Goal: Contribute content

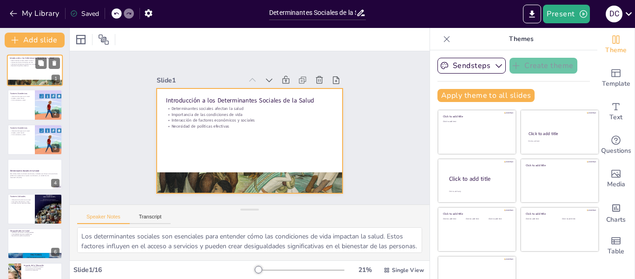
click at [33, 68] on div at bounding box center [35, 70] width 56 height 32
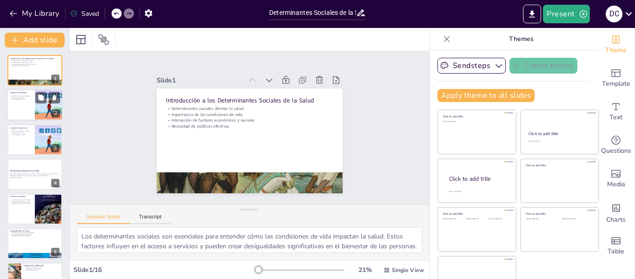
click at [30, 109] on div at bounding box center [35, 105] width 56 height 32
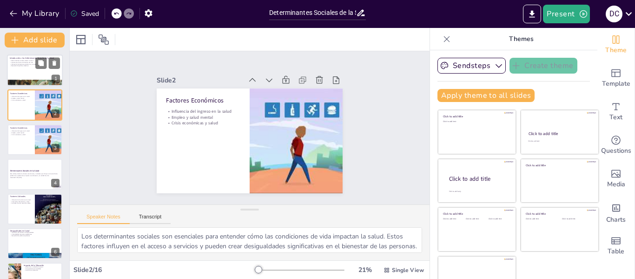
click at [24, 63] on p "Interacción de factores económicos y sociales" at bounding box center [35, 64] width 50 height 2
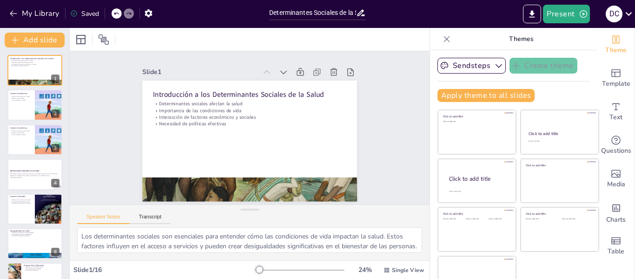
click at [442, 39] on icon at bounding box center [446, 38] width 9 height 9
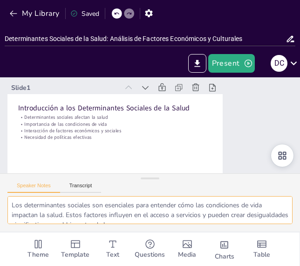
click at [262, 213] on textarea "Los determinantes sociales son esenciales para entender cómo las condiciones de…" at bounding box center [149, 210] width 285 height 28
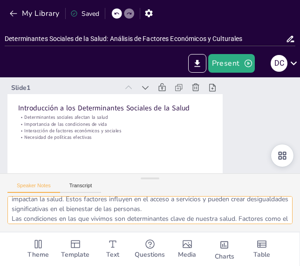
scroll to position [26, 0]
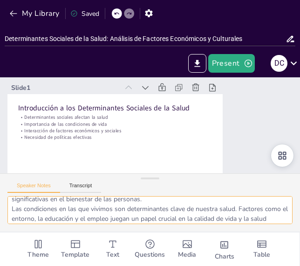
click at [23, 200] on textarea "Los determinantes sociales son esenciales para entender cómo las condiciones de…" at bounding box center [149, 210] width 285 height 28
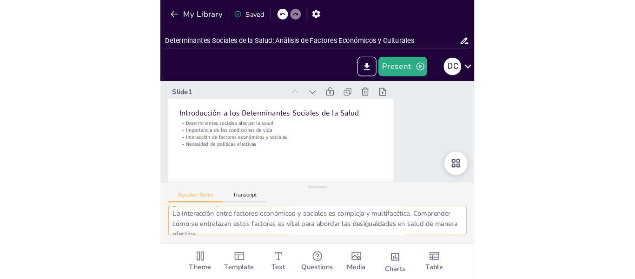
scroll to position [98, 0]
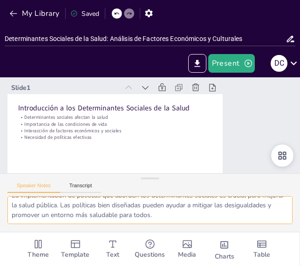
drag, startPoint x: 11, startPoint y: 202, endPoint x: 208, endPoint y: 216, distance: 197.2
click at [208, 216] on textarea "Los determinantes sociales son esenciales para entender cómo las condiciones de…" at bounding box center [149, 210] width 285 height 28
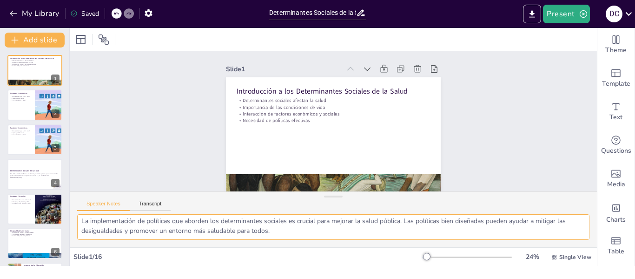
scroll to position [61, 0]
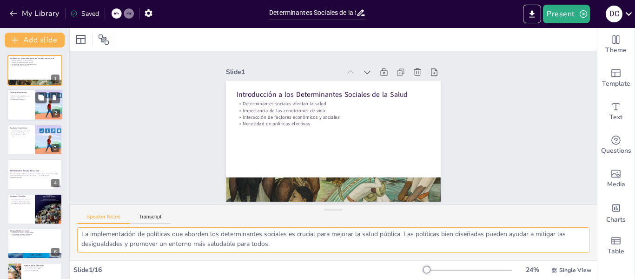
click at [22, 107] on div at bounding box center [35, 105] width 56 height 32
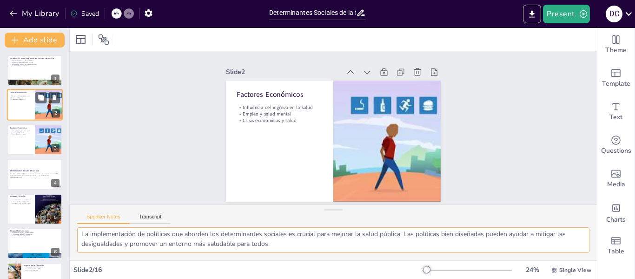
scroll to position [41, 0]
type textarea "El ingreso es un determinante clave que impacta directamente el acceso a servic…"
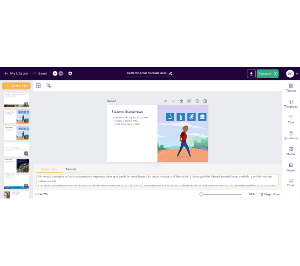
scroll to position [33, 0]
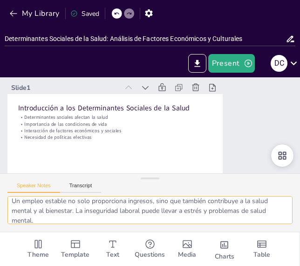
click at [226, 207] on textarea "El ingreso es un determinante clave que impacta directamente el acceso a servic…" at bounding box center [149, 210] width 285 height 28
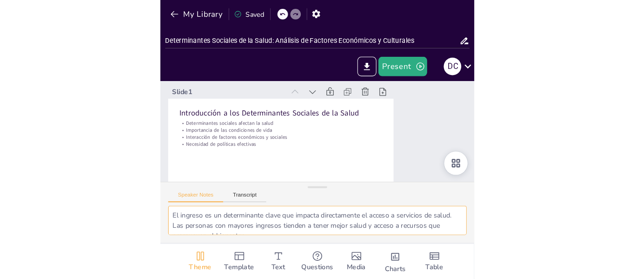
scroll to position [68, 0]
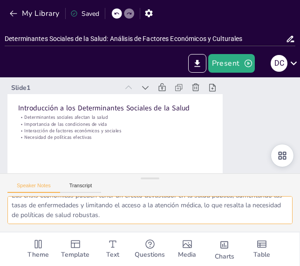
drag, startPoint x: 11, startPoint y: 204, endPoint x: 131, endPoint y: 215, distance: 120.1
click at [131, 215] on textarea "El ingreso es un determinante clave que impacta directamente el acceso a servic…" at bounding box center [149, 210] width 285 height 28
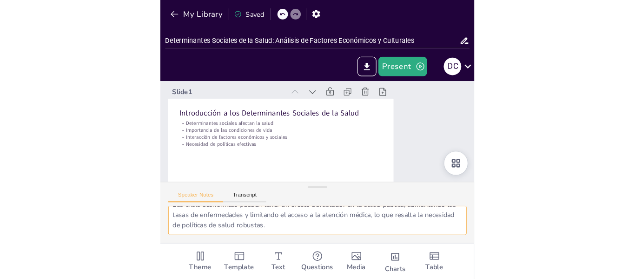
scroll to position [41, 0]
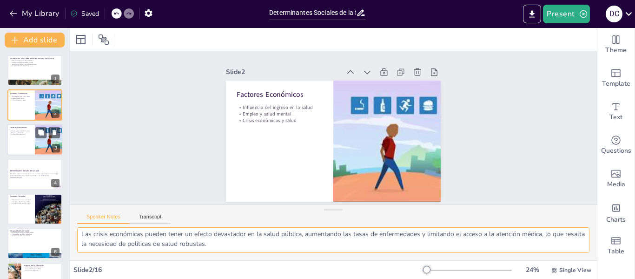
click at [17, 141] on div at bounding box center [35, 140] width 56 height 32
click at [18, 108] on div at bounding box center [35, 105] width 56 height 32
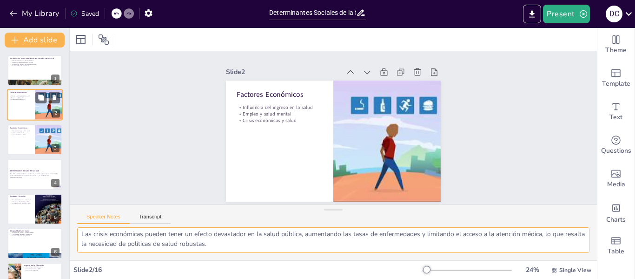
scroll to position [0, 0]
click at [18, 108] on div at bounding box center [35, 105] width 56 height 32
click at [19, 141] on div at bounding box center [35, 140] width 56 height 32
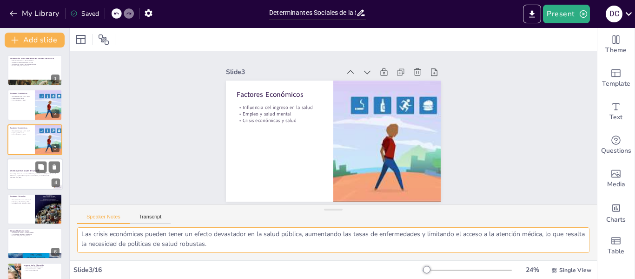
click at [20, 178] on p "Generated with [URL]" at bounding box center [35, 177] width 50 height 2
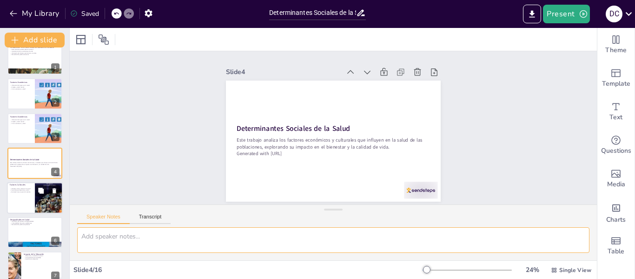
click at [13, 188] on p "Influencia de la cultura en la salud" at bounding box center [21, 188] width 22 height 2
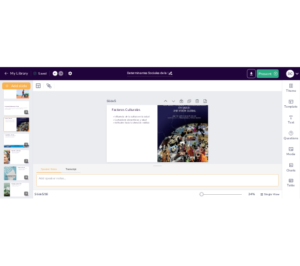
scroll to position [32, 0]
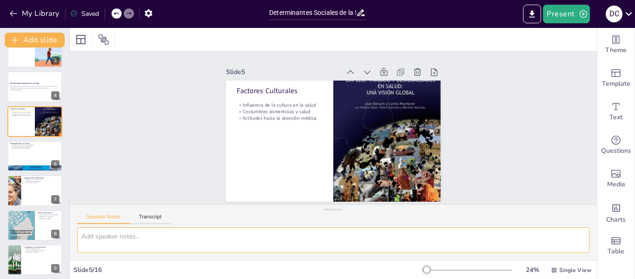
drag, startPoint x: 81, startPoint y: 235, endPoint x: 180, endPoint y: 239, distance: 98.7
click at [180, 239] on textarea "La cultura moldea nuestras percepciones de la salud y la enfermedad, afectando …" at bounding box center [333, 240] width 513 height 26
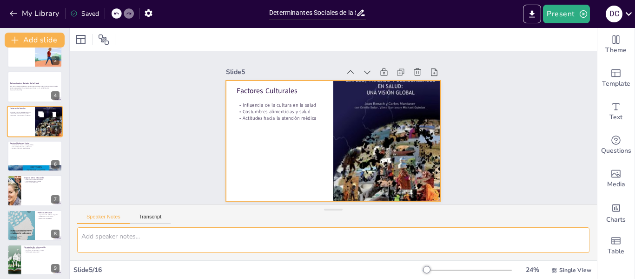
click at [17, 123] on div at bounding box center [35, 122] width 56 height 32
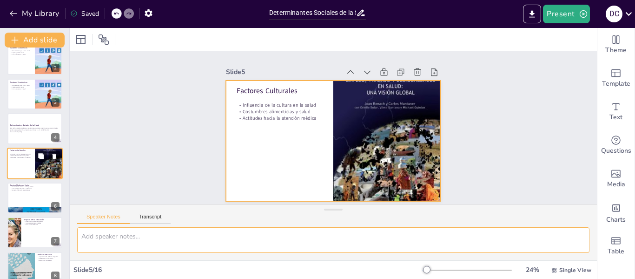
click at [16, 160] on div at bounding box center [35, 163] width 56 height 32
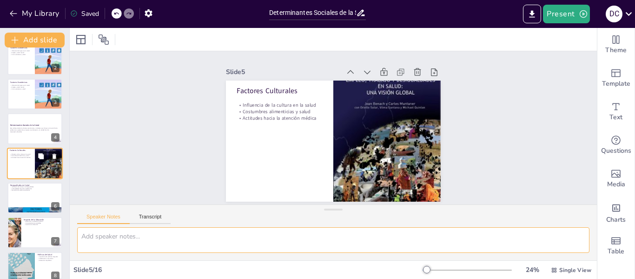
scroll to position [1, 0]
click at [16, 160] on div at bounding box center [35, 163] width 56 height 32
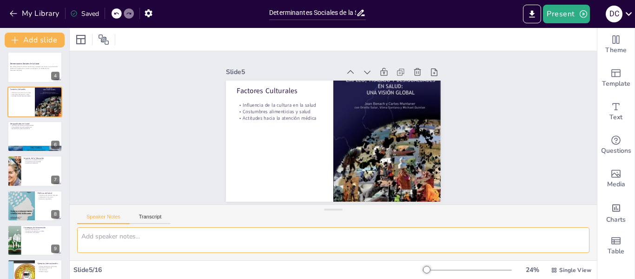
scroll to position [120, 0]
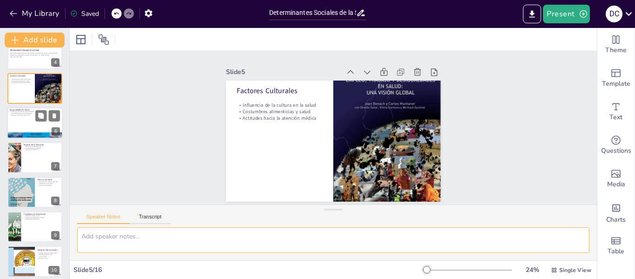
click at [28, 132] on div at bounding box center [35, 135] width 56 height 42
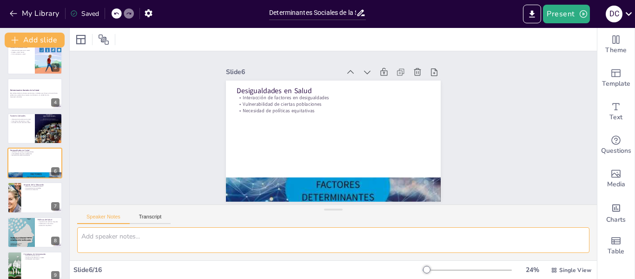
click at [143, 242] on textarea "La interacción de factores económicos y culturales es clave para entender las d…" at bounding box center [333, 240] width 513 height 26
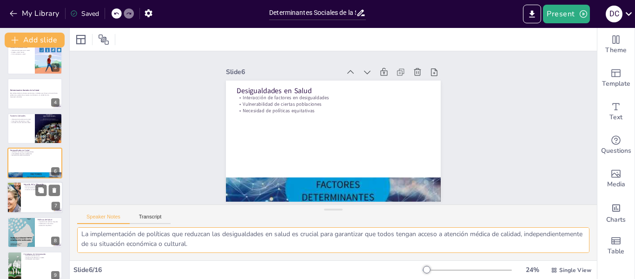
click at [32, 196] on div at bounding box center [35, 198] width 56 height 32
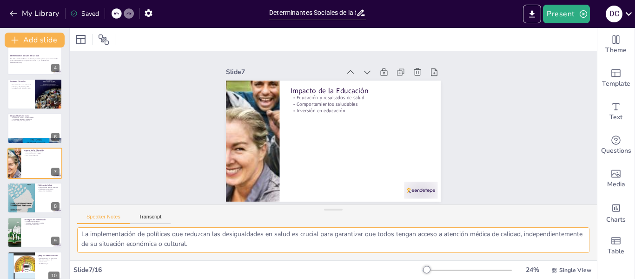
click at [86, 238] on textarea "La educación está directamente relacionada con los resultados de salud. Las per…" at bounding box center [333, 240] width 513 height 26
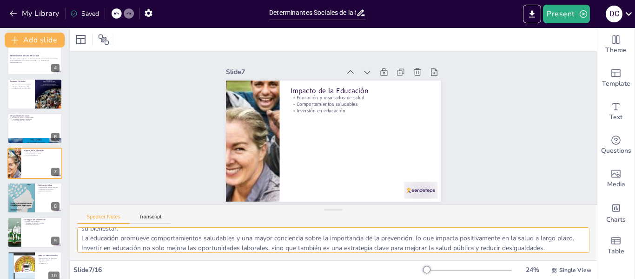
scroll to position [27, 0]
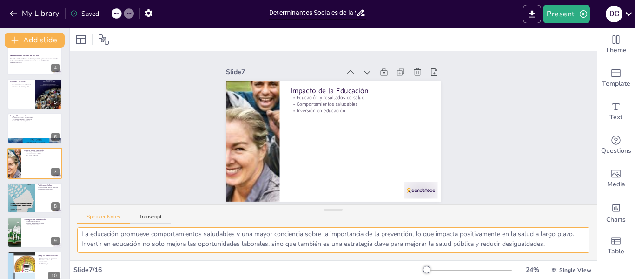
click at [85, 230] on textarea "La educación está directamente relacionada con los resultados de salud. Las per…" at bounding box center [333, 240] width 513 height 26
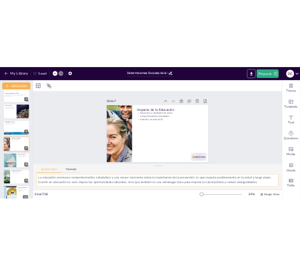
scroll to position [32, 0]
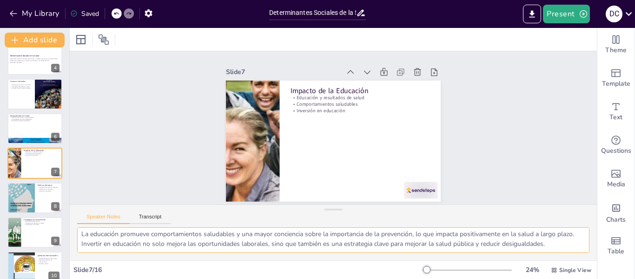
drag, startPoint x: 80, startPoint y: 231, endPoint x: 554, endPoint y: 247, distance: 474.2
click at [554, 247] on textarea "La educación está directamente relacionada con los resultados de salud. Las per…" at bounding box center [333, 240] width 513 height 26
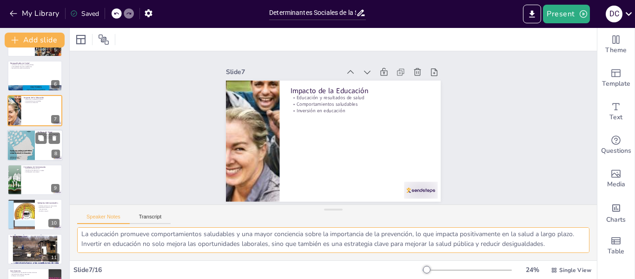
click at [29, 148] on div at bounding box center [21, 145] width 28 height 42
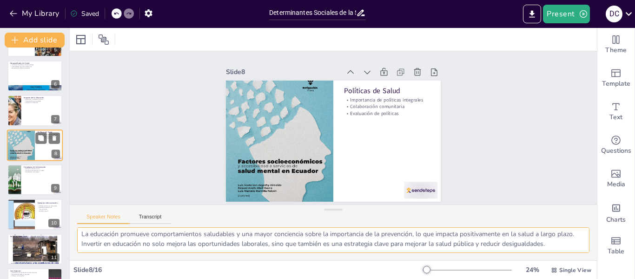
scroll to position [149, 0]
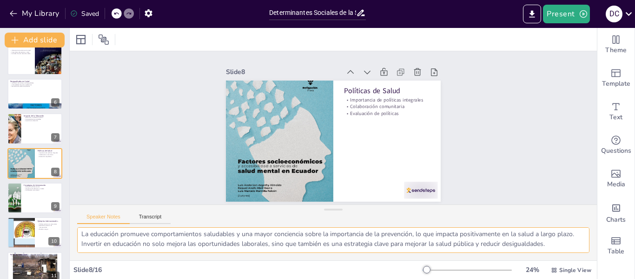
click at [88, 238] on textarea "Las políticas de salud deben ser integrales para abordar efectivamente los dete…" at bounding box center [333, 240] width 513 height 26
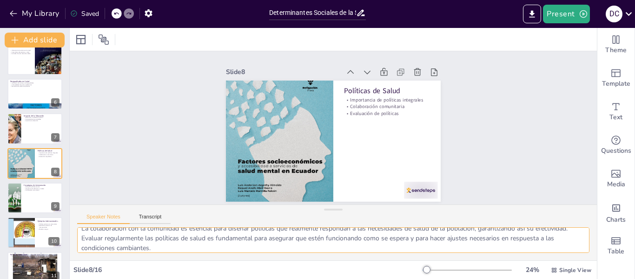
scroll to position [37, 0]
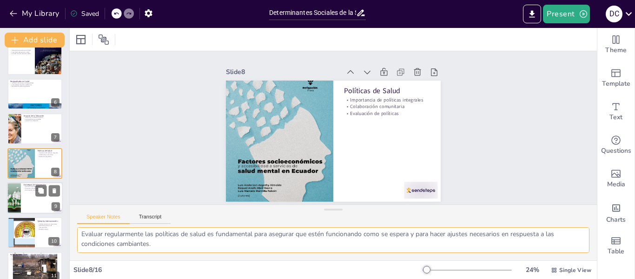
click at [33, 200] on div at bounding box center [35, 198] width 56 height 32
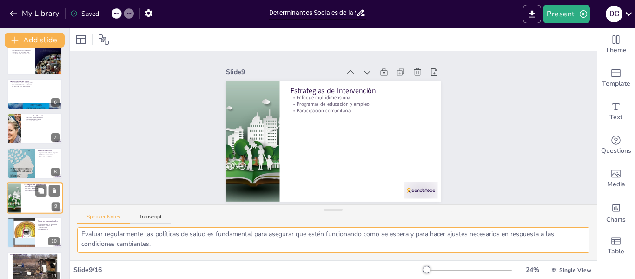
scroll to position [32, 0]
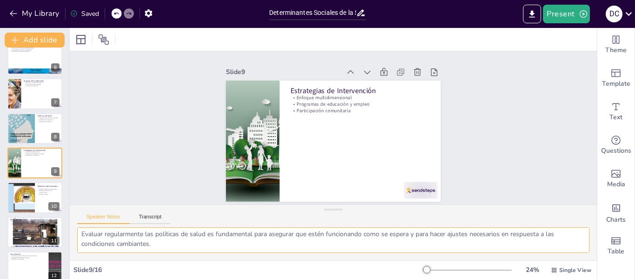
click at [83, 235] on textarea "Un enfoque multidimensional es esencial para abordar los determinantes sociales…" at bounding box center [333, 240] width 513 height 26
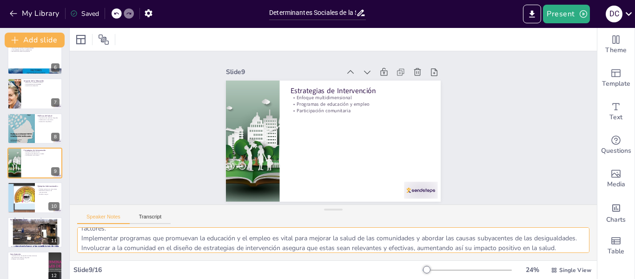
scroll to position [27, 0]
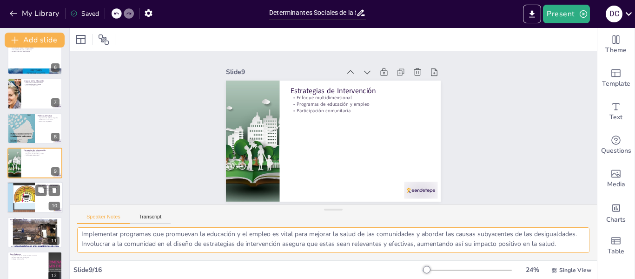
click at [20, 191] on div at bounding box center [21, 198] width 56 height 32
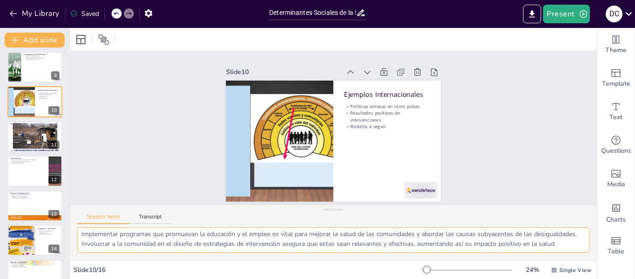
scroll to position [281, 0]
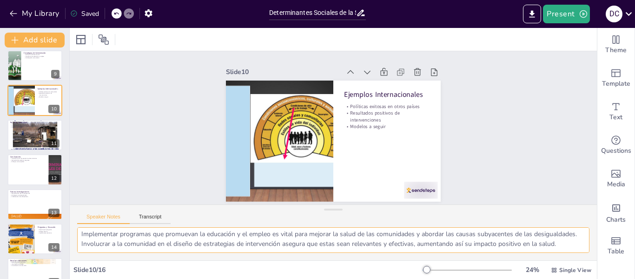
click at [112, 230] on textarea "Examinar ejemplos de políticas exitosas en otros países puede proporcionar vali…" at bounding box center [333, 240] width 513 height 26
click at [27, 138] on div at bounding box center [35, 135] width 56 height 37
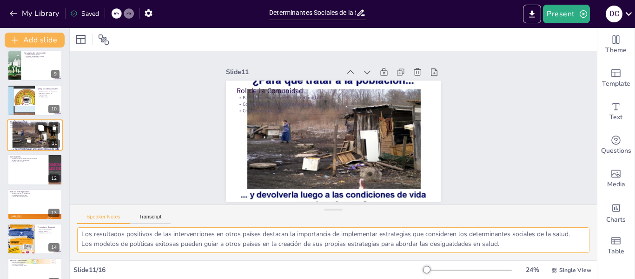
scroll to position [253, 0]
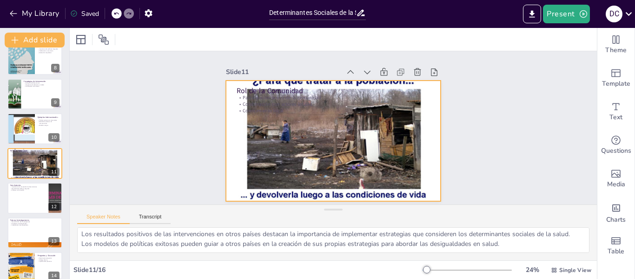
click at [373, 137] on div at bounding box center [333, 140] width 215 height 141
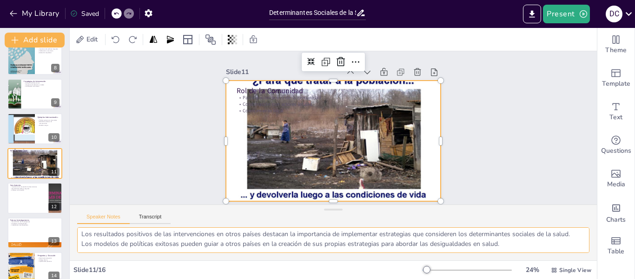
click at [97, 230] on textarea "La participación activa de la comunidad es fundamental para identificar las nec…" at bounding box center [333, 240] width 513 height 26
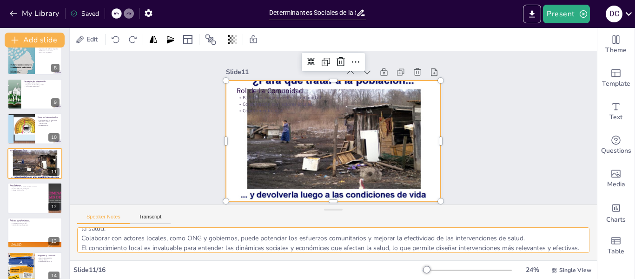
scroll to position [27, 0]
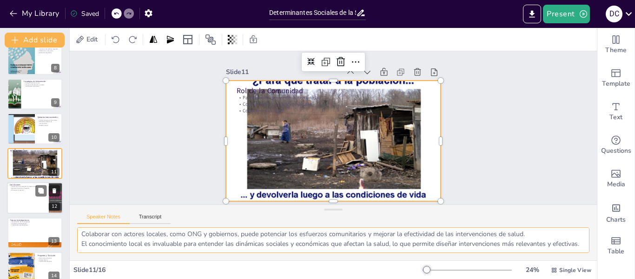
click at [27, 203] on div at bounding box center [35, 198] width 56 height 32
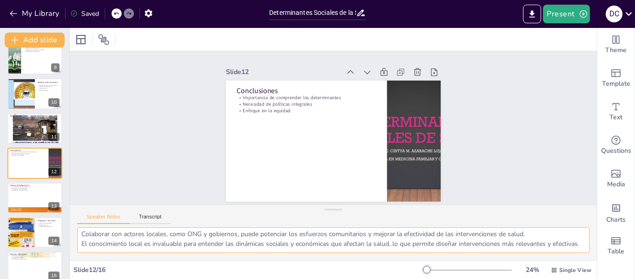
click at [87, 230] on textarea "Comprender los determinantes sociales de la salud es esencial para desarrollar …" at bounding box center [333, 240] width 513 height 26
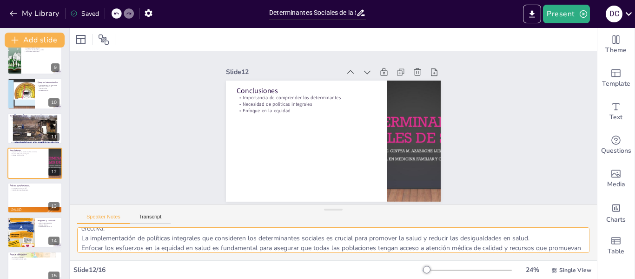
scroll to position [27, 0]
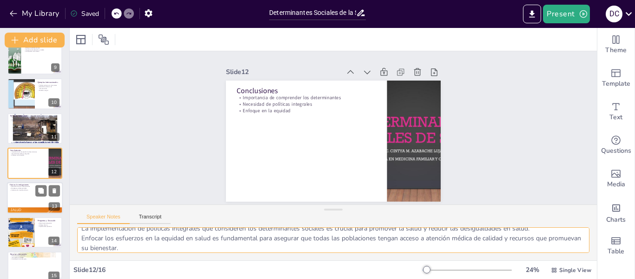
click at [27, 193] on div at bounding box center [35, 198] width 56 height 32
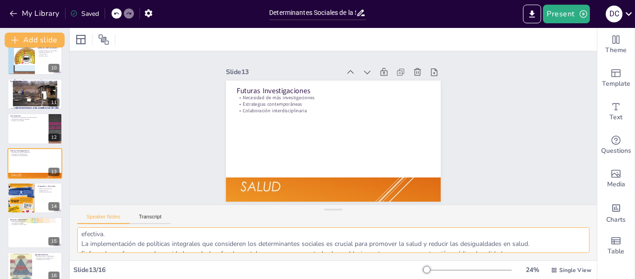
scroll to position [333, 0]
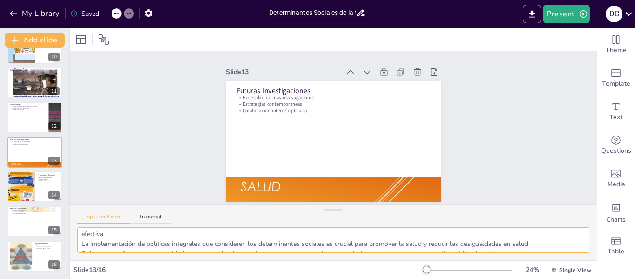
click at [86, 234] on textarea "La necesidad de más investigaciones es crucial para entender mejor cómo los det…" at bounding box center [333, 240] width 513 height 26
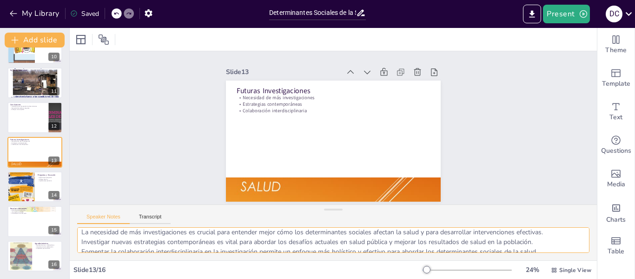
scroll to position [8, 0]
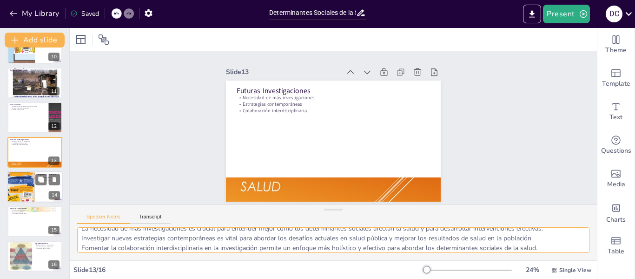
click at [16, 188] on div at bounding box center [21, 187] width 28 height 70
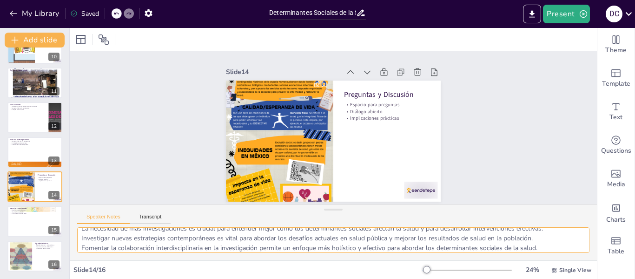
click at [96, 236] on textarea "El espacio para preguntas es fundamental para aclarar dudas y profundizar en lo…" at bounding box center [333, 240] width 513 height 26
click at [27, 226] on div at bounding box center [35, 222] width 56 height 32
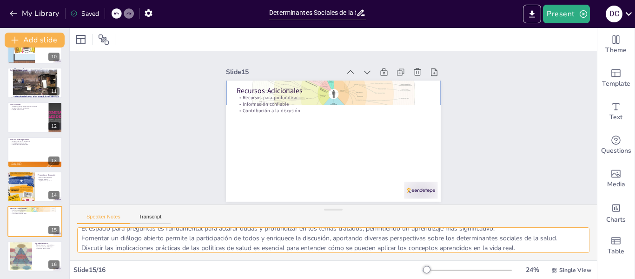
click at [88, 233] on textarea "Proporcionar recursos adicionales es fundamental para aquellos que desean segui…" at bounding box center [333, 240] width 513 height 26
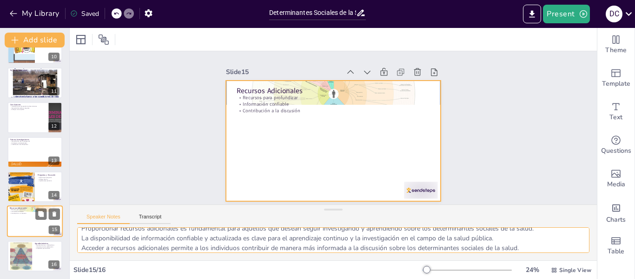
click at [17, 223] on div at bounding box center [35, 222] width 56 height 32
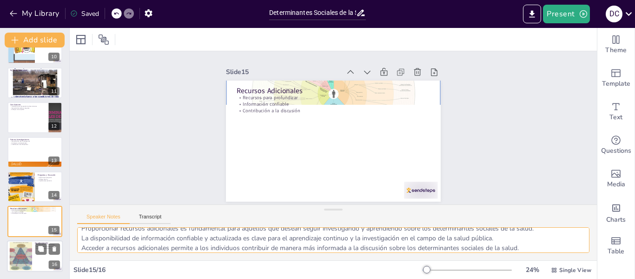
click at [17, 254] on div at bounding box center [21, 255] width 36 height 28
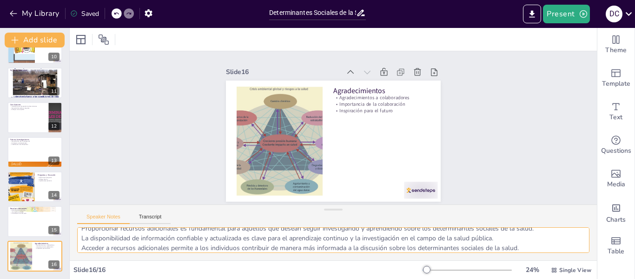
click at [110, 234] on textarea "Reconocer la contribución de todos los colaboradores es fundamental para valora…" at bounding box center [333, 240] width 513 height 26
type textarea "Reconocer la contribución de todos los colaboradores es fundamental para valora…"
